Goal: Connect with others: Share content

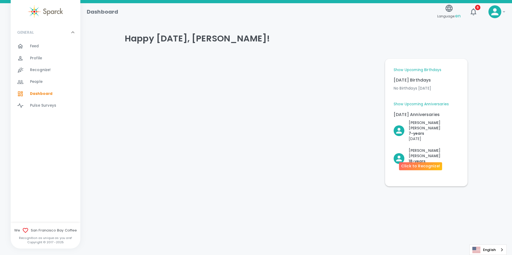
click at [421, 148] on p "[PERSON_NAME]" at bounding box center [433, 153] width 50 height 11
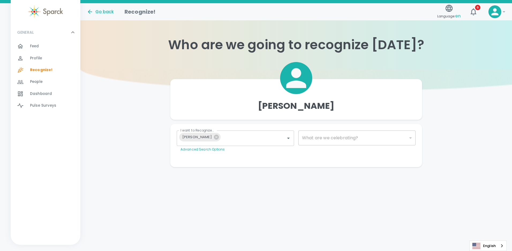
type input "2073"
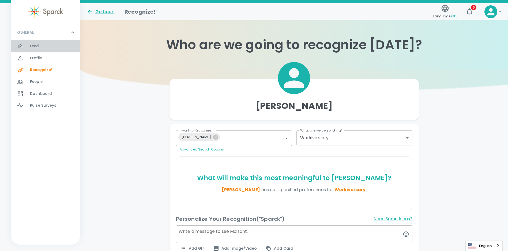
click at [32, 49] on span "Feed 0" at bounding box center [34, 46] width 9 height 7
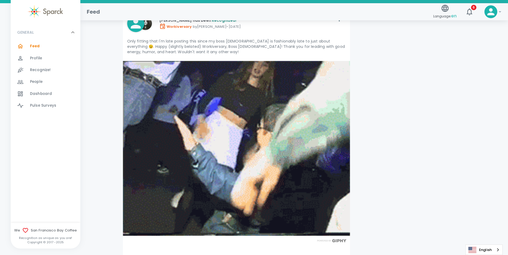
scroll to position [1418, 0]
